Goal: Task Accomplishment & Management: Use online tool/utility

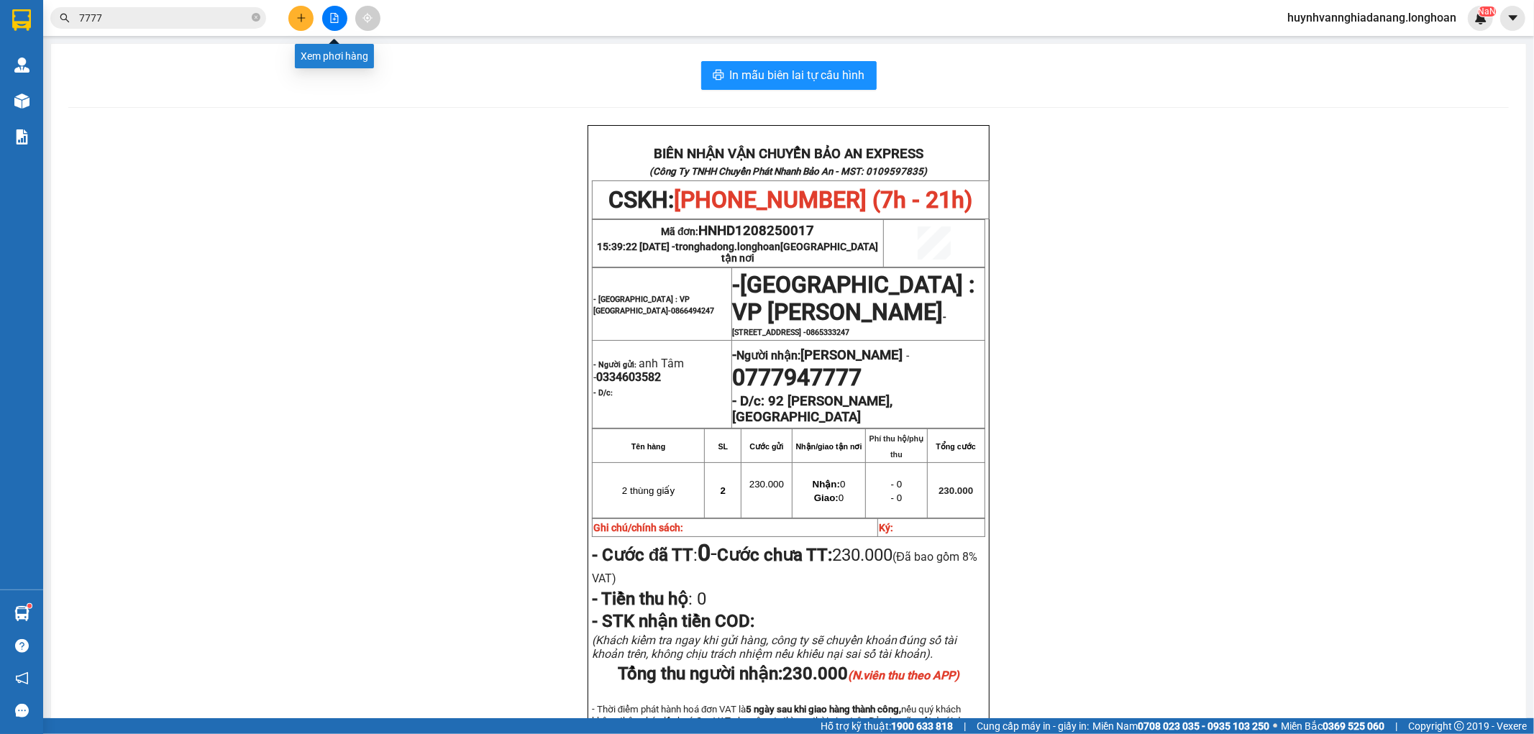
click at [337, 17] on icon "file-add" at bounding box center [334, 18] width 10 height 10
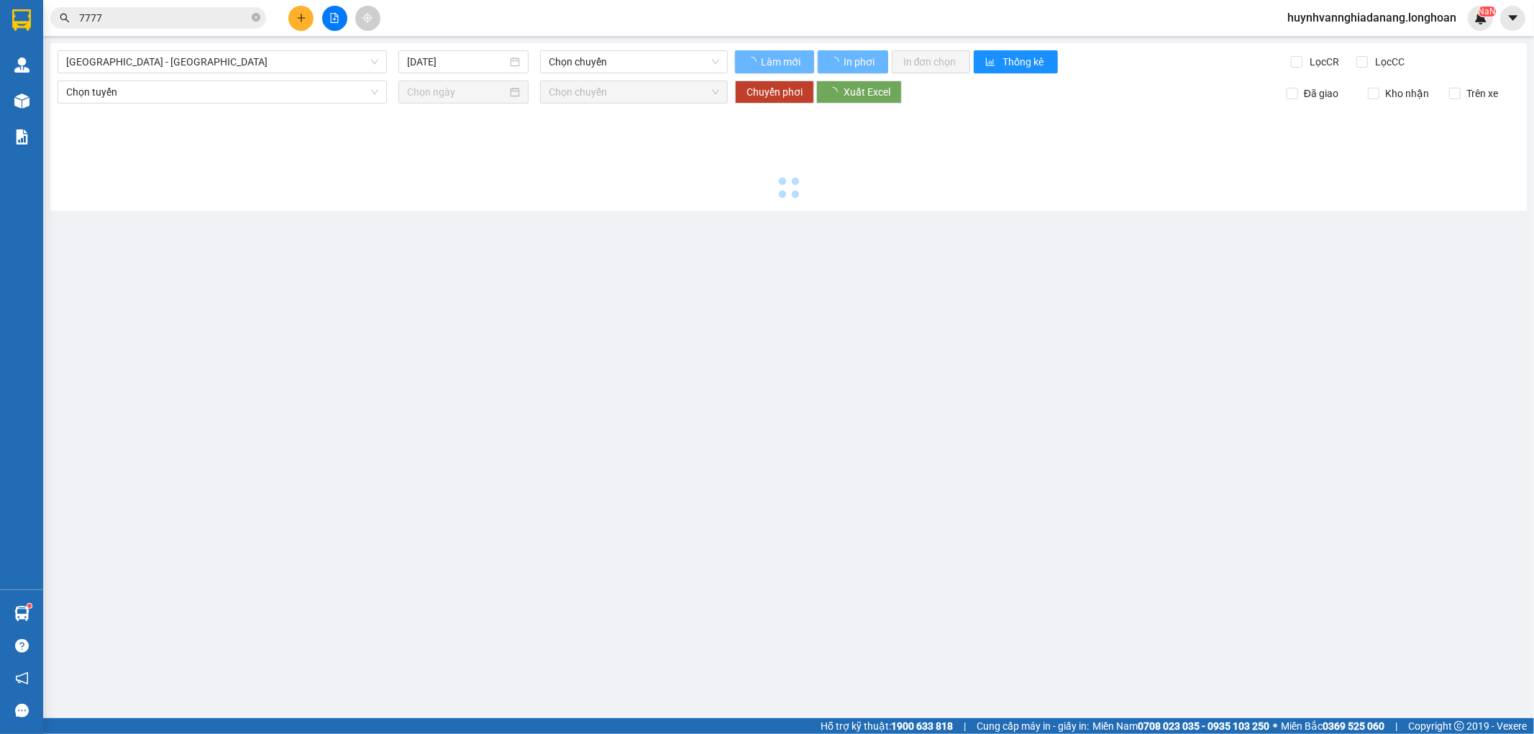
type input "[DATE]"
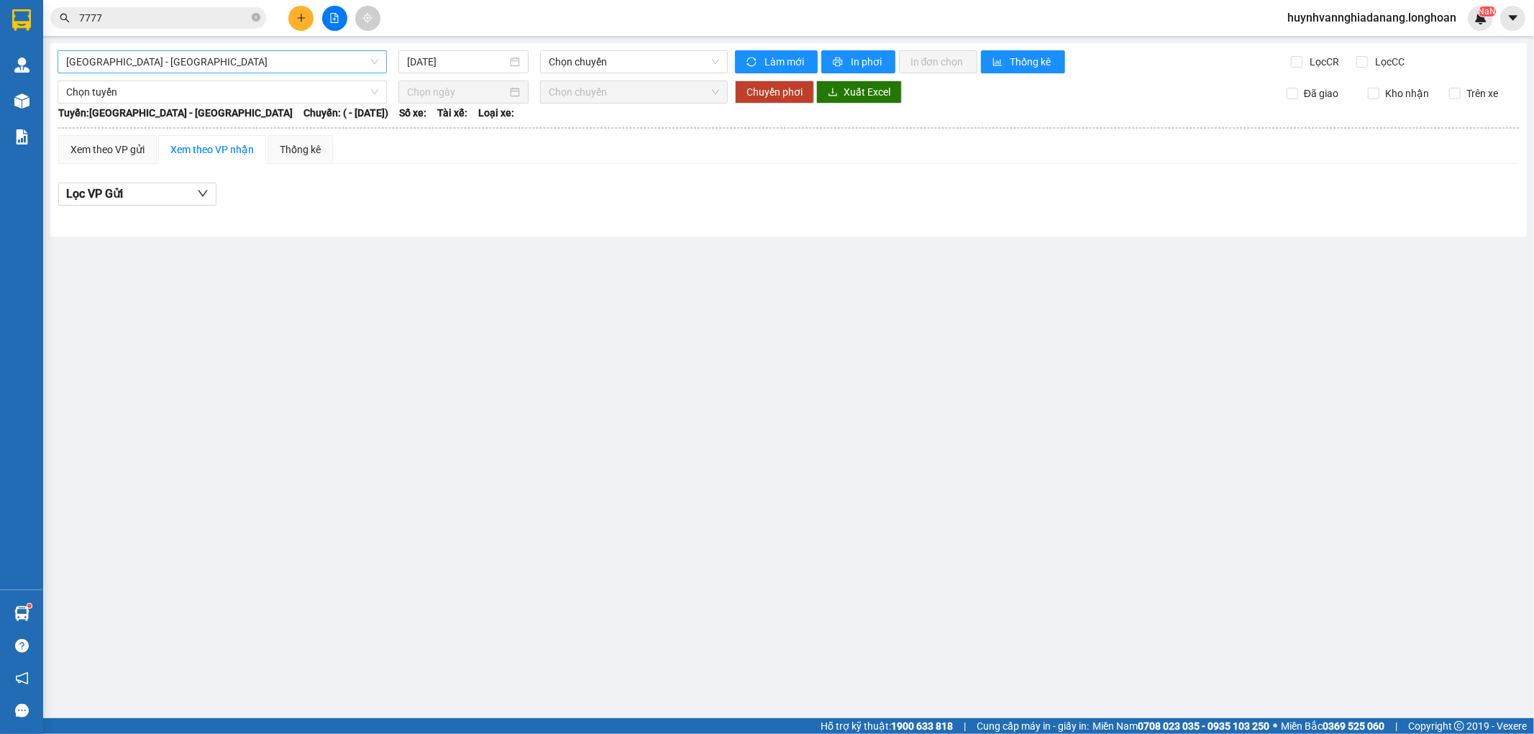
click at [239, 56] on span "[GEOGRAPHIC_DATA] - [GEOGRAPHIC_DATA]" at bounding box center [222, 62] width 312 height 22
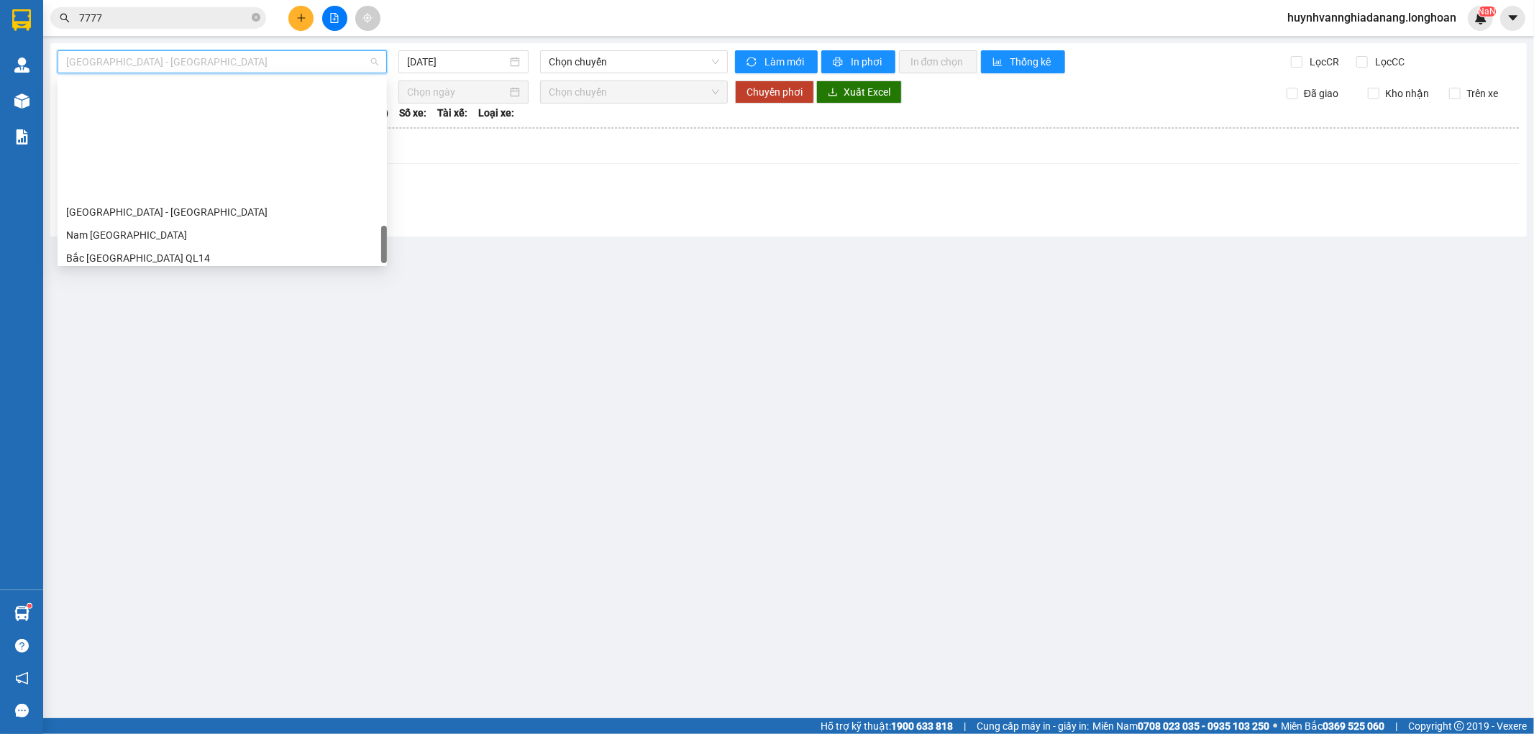
scroll to position [943, 0]
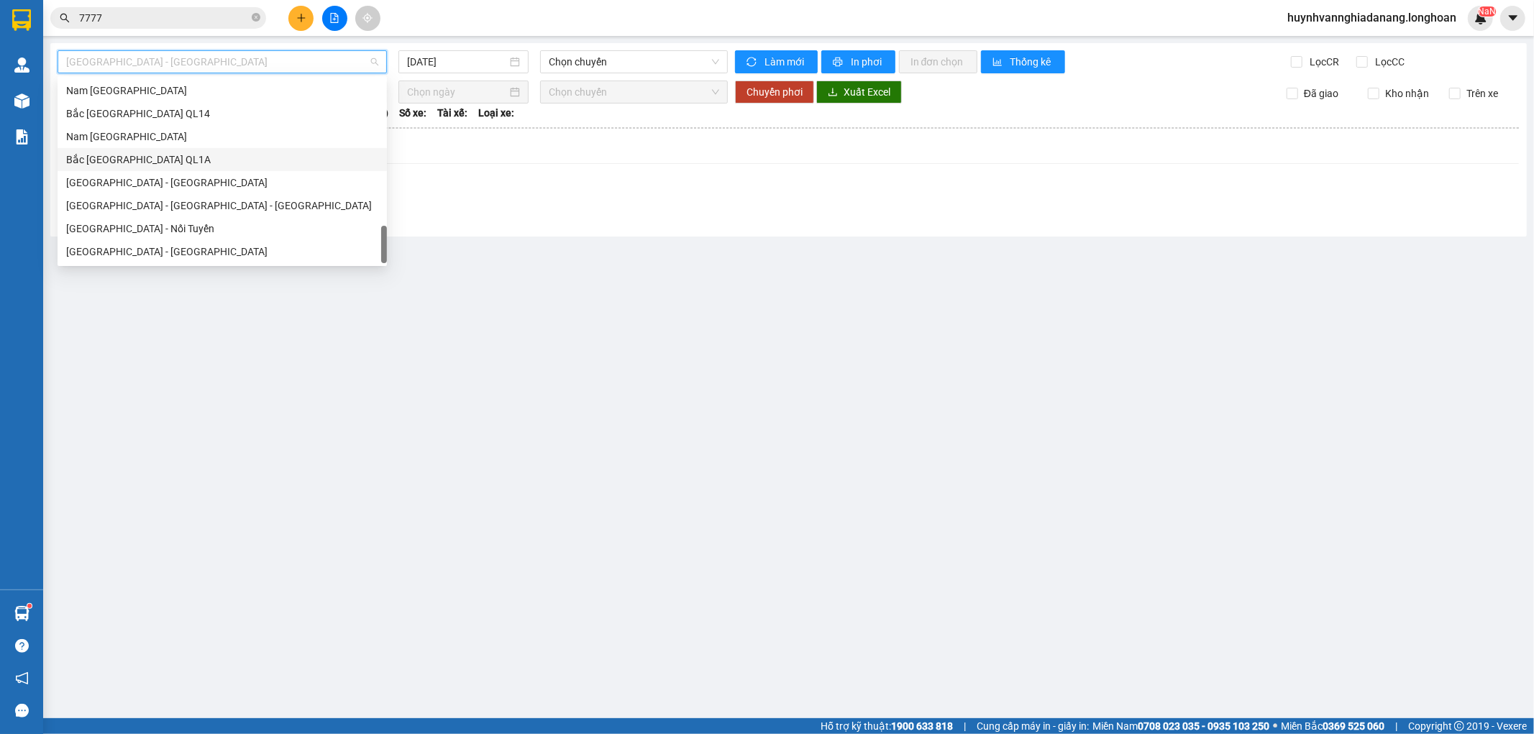
click at [175, 152] on div "Bắc [GEOGRAPHIC_DATA] QL1A" at bounding box center [222, 160] width 312 height 16
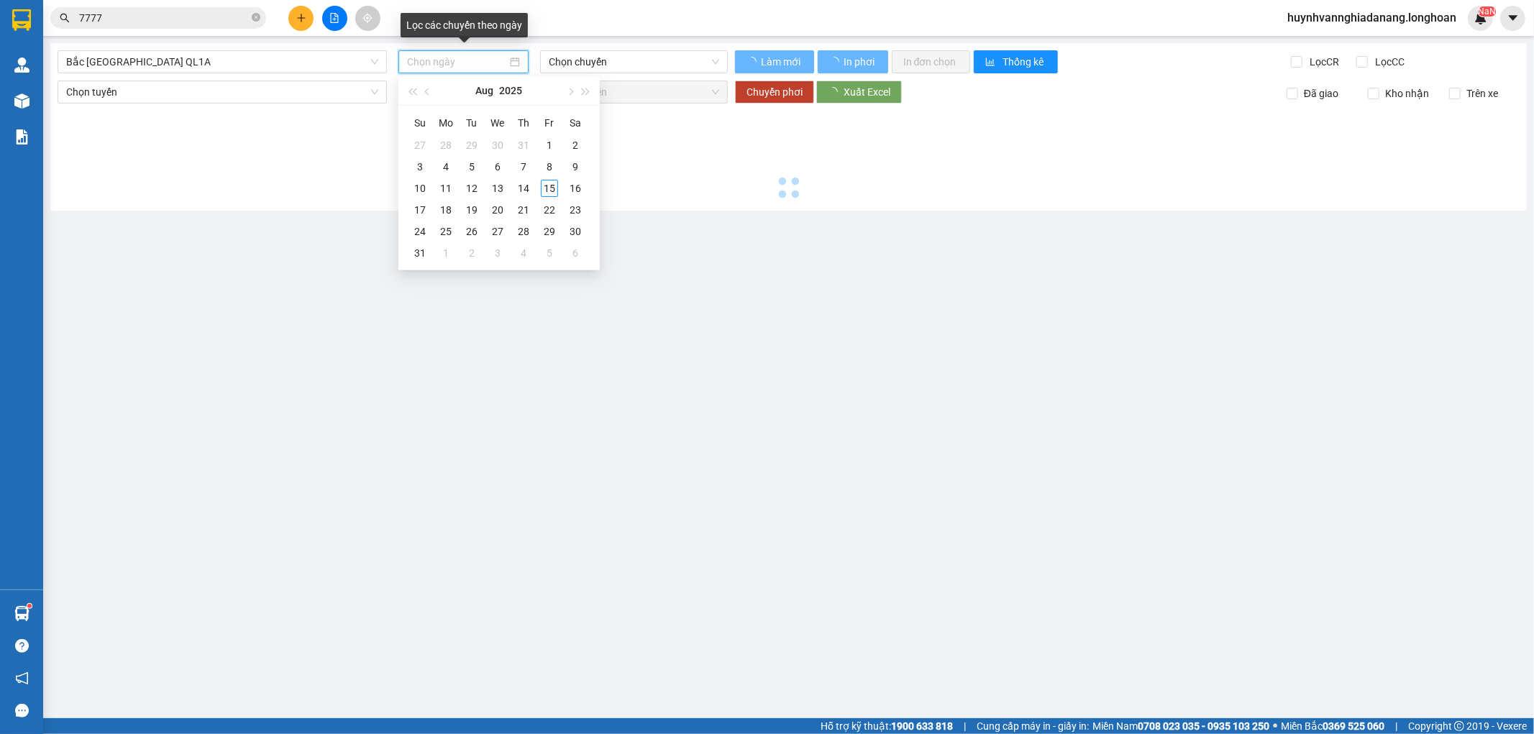
click at [495, 62] on input at bounding box center [457, 62] width 100 height 16
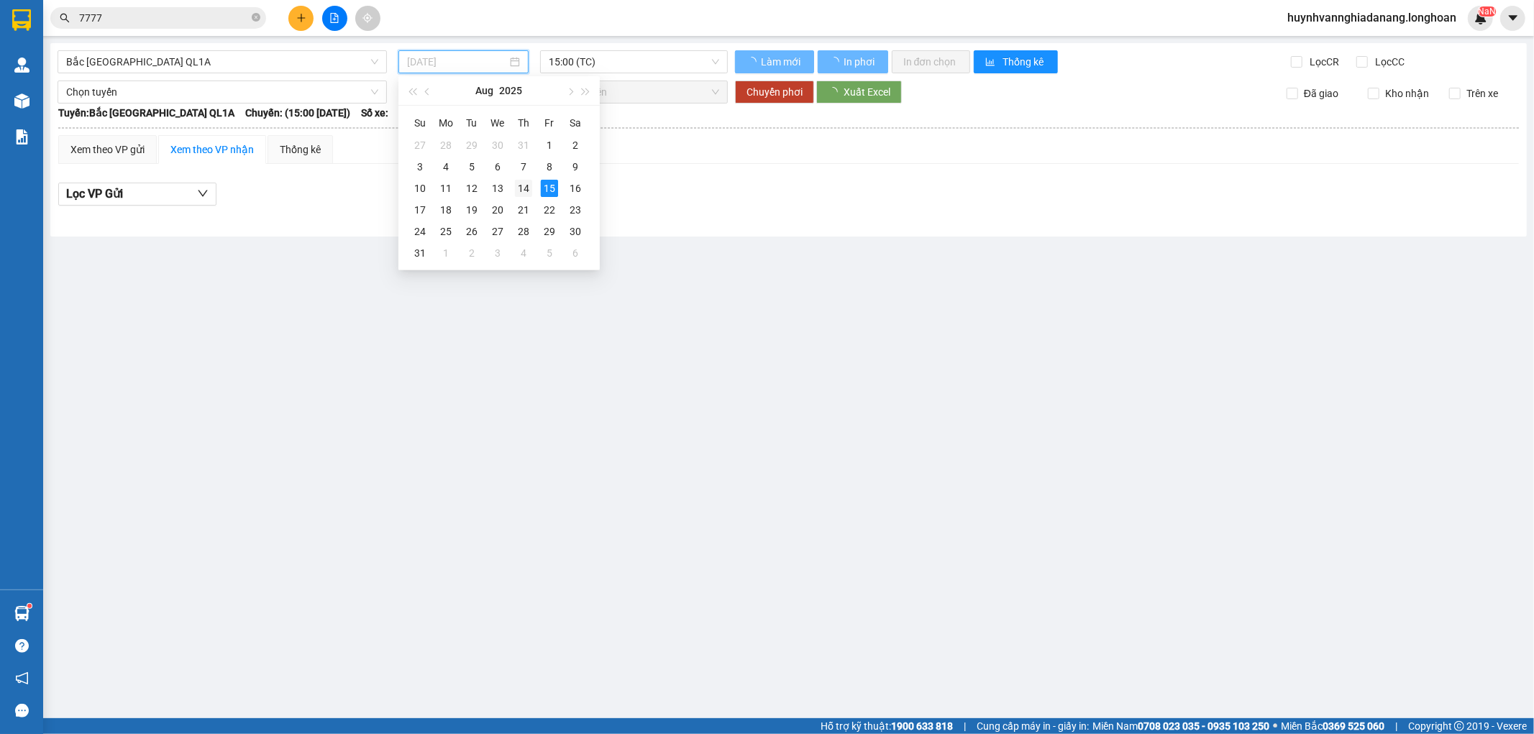
click at [519, 185] on div "14" at bounding box center [523, 188] width 17 height 17
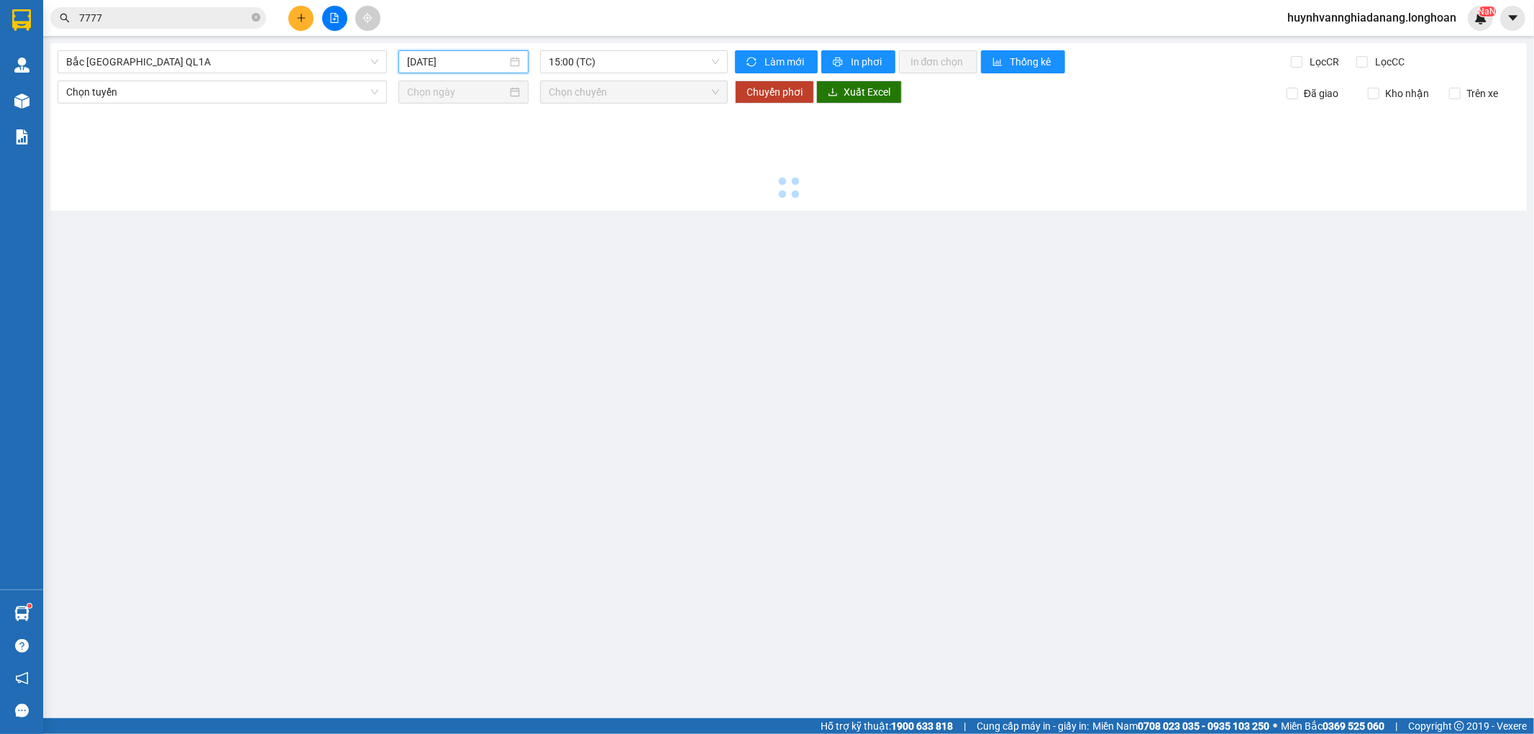
type input "[DATE]"
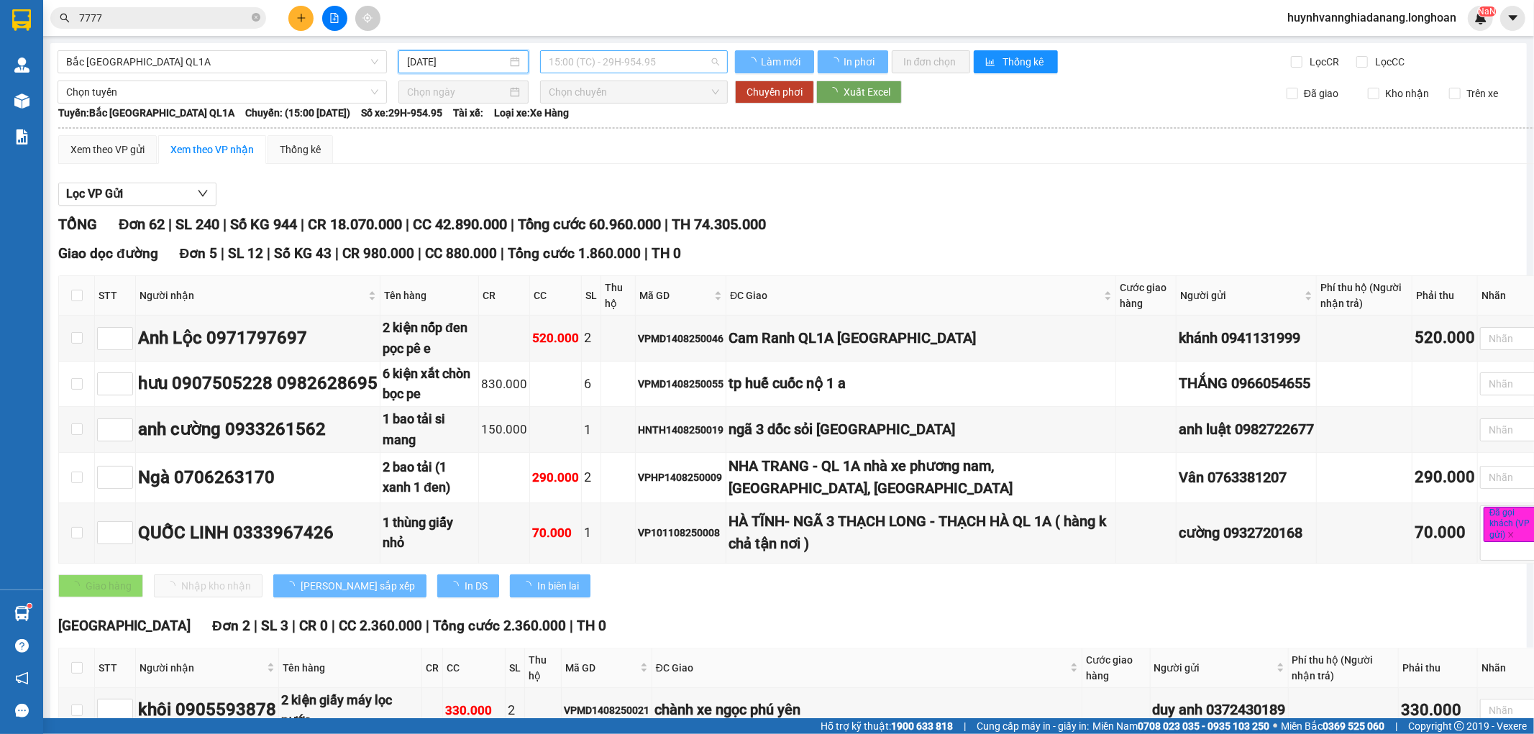
click at [604, 59] on span "15:00 (TC) - 29H-954.95" at bounding box center [634, 62] width 170 height 22
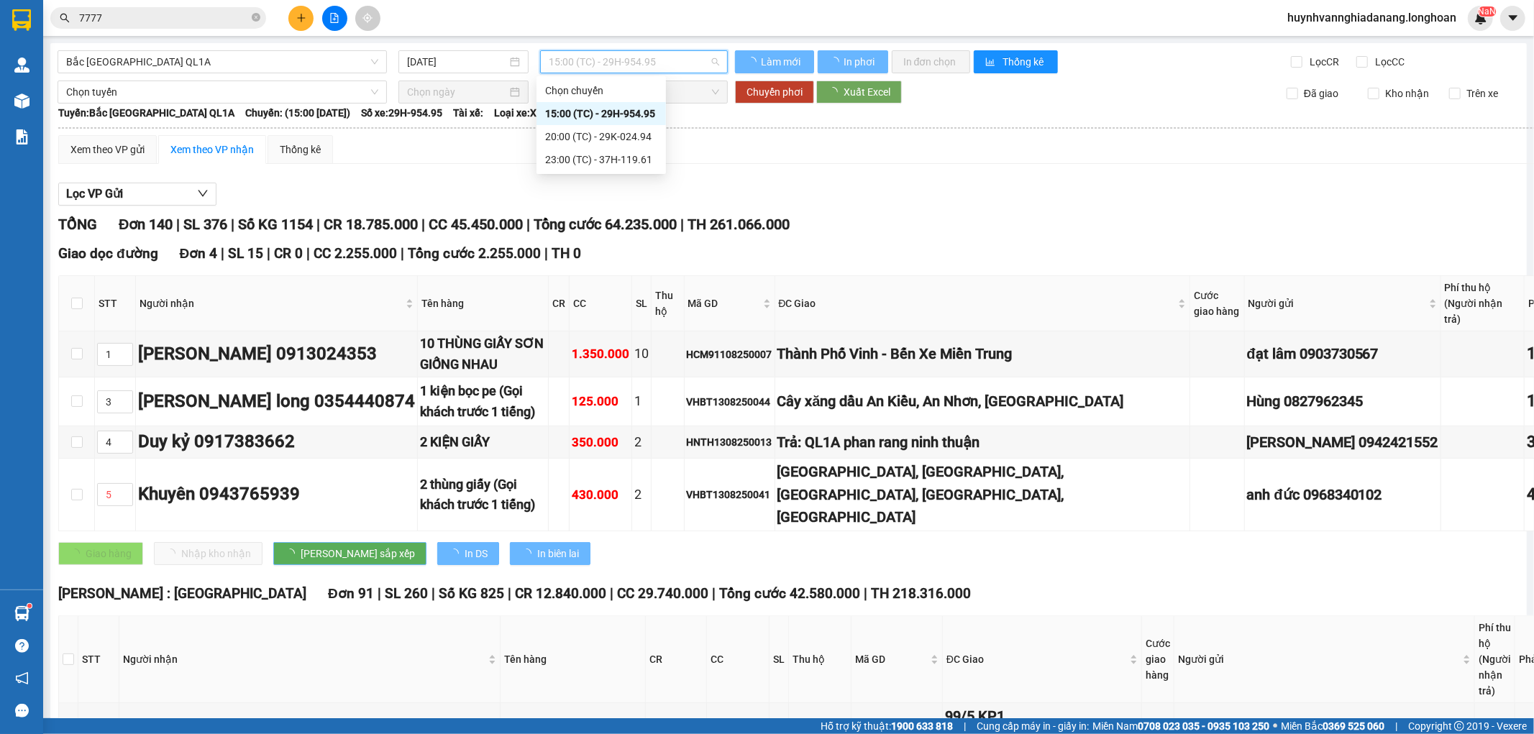
click at [623, 112] on div "15:00 (TC) - 29H-954.95" at bounding box center [601, 114] width 112 height 16
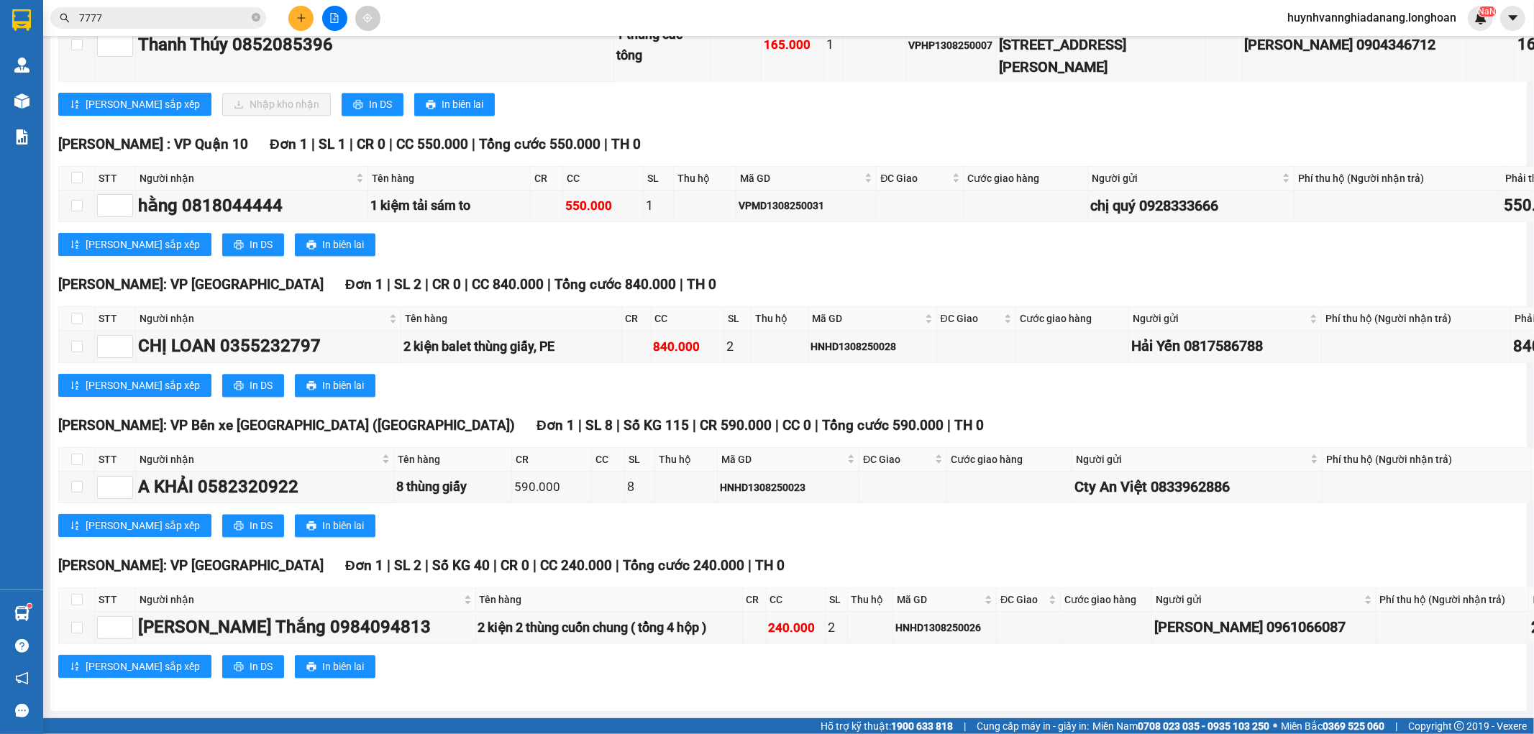
scroll to position [14062, 0]
click at [369, 112] on span "In DS" at bounding box center [380, 104] width 23 height 16
drag, startPoint x: 1168, startPoint y: 621, endPoint x: 911, endPoint y: 288, distance: 419.9
